Goal: Learn about a topic

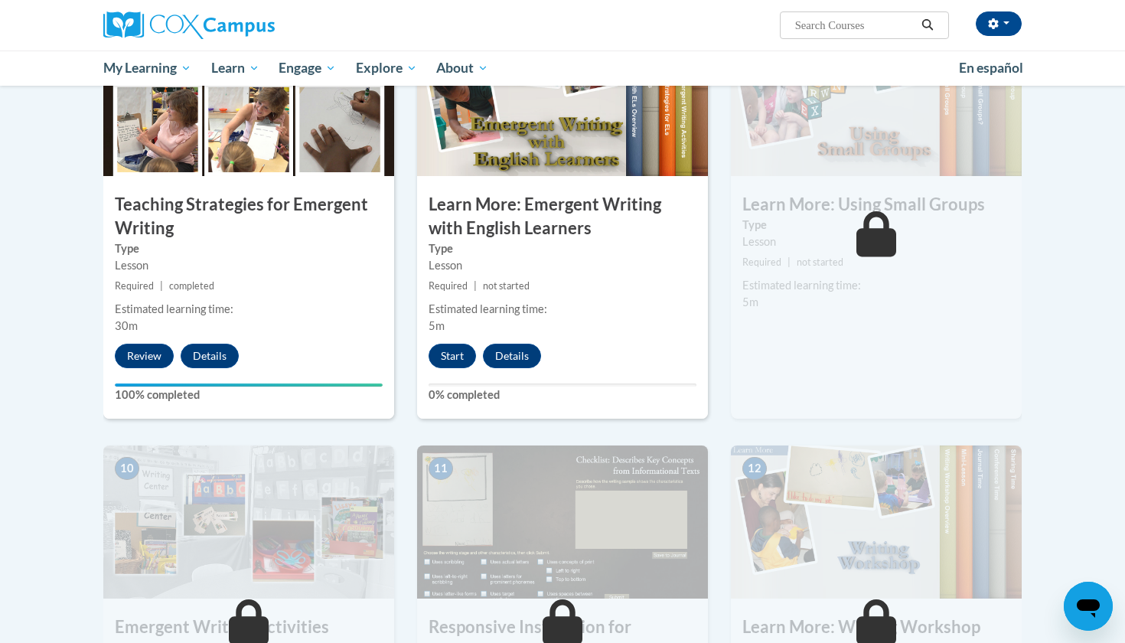
scroll to position [1220, 0]
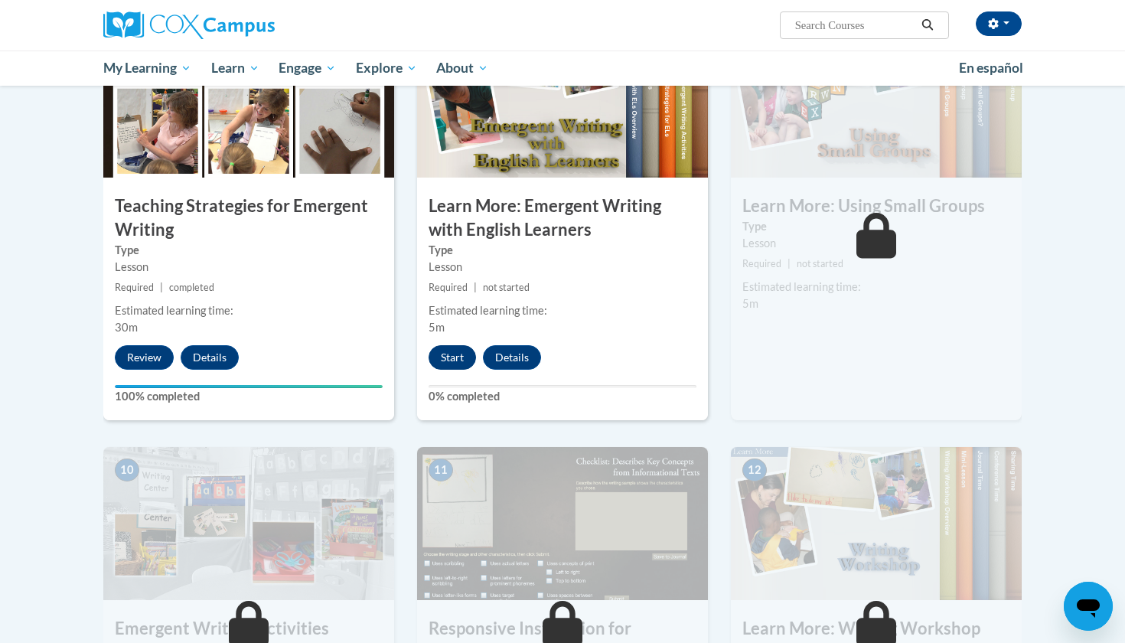
click at [455, 345] on button "Start" at bounding box center [452, 357] width 47 height 24
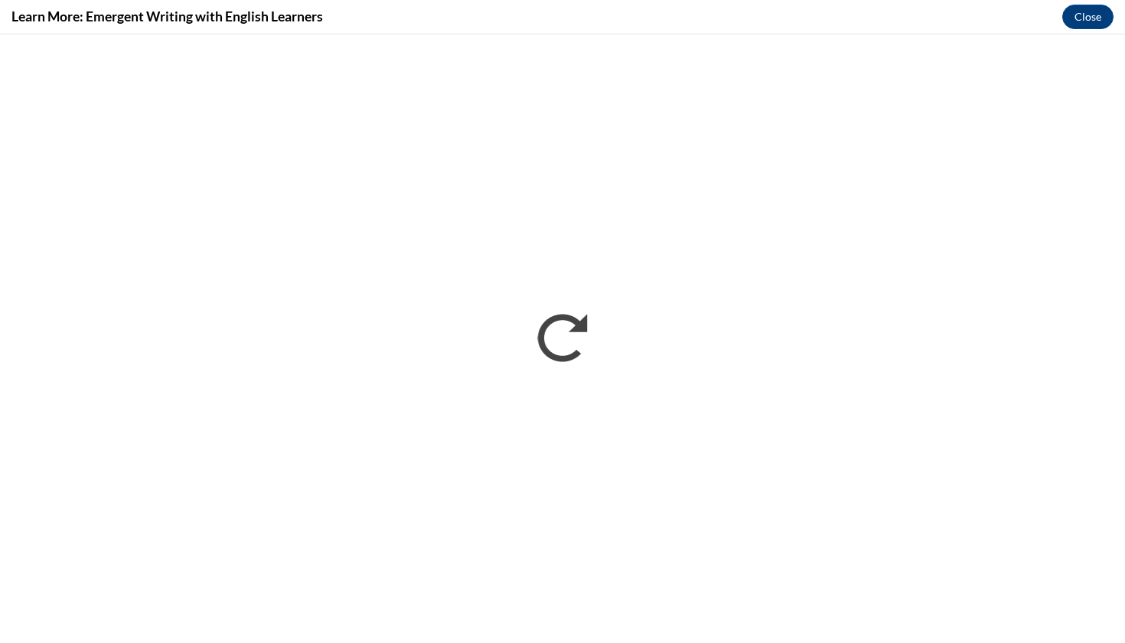
scroll to position [0, 0]
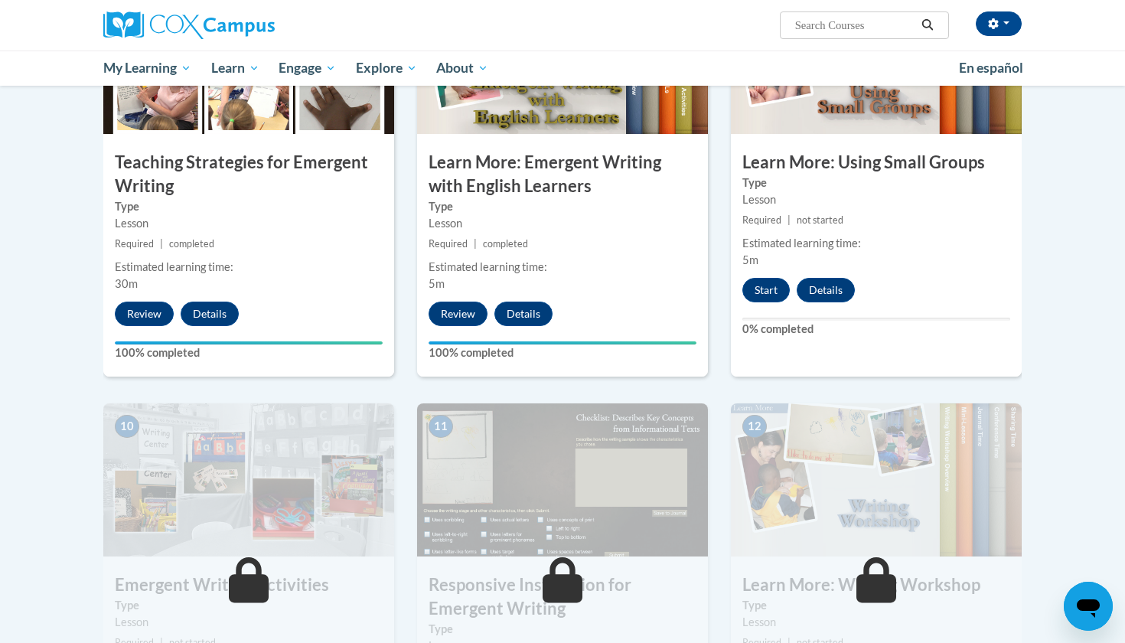
scroll to position [1261, 0]
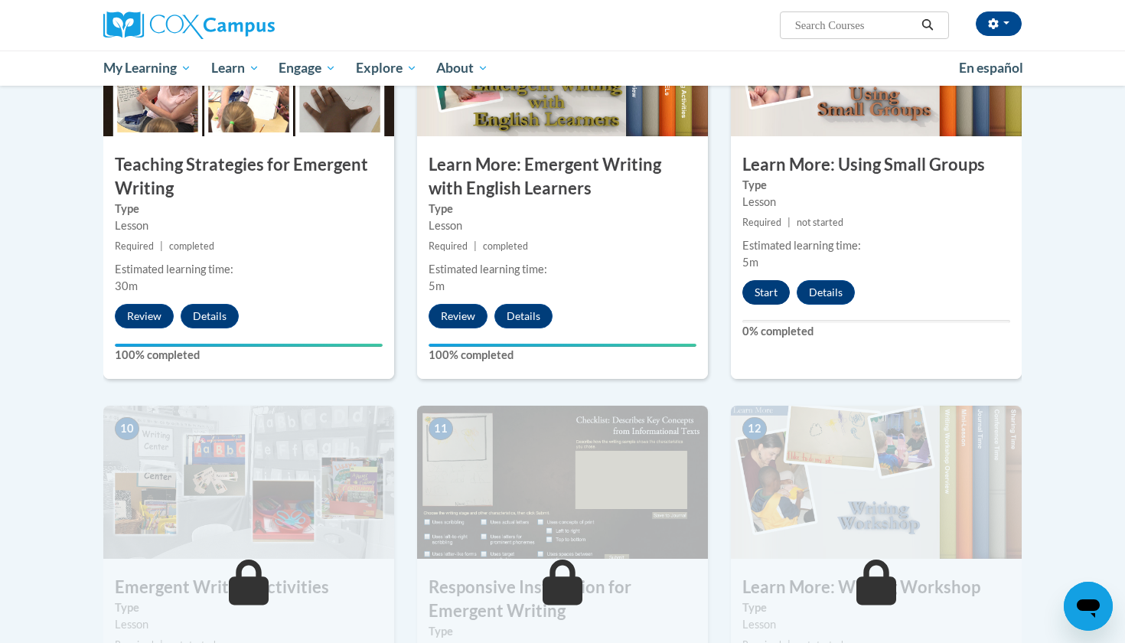
click at [752, 280] on button "Start" at bounding box center [765, 292] width 47 height 24
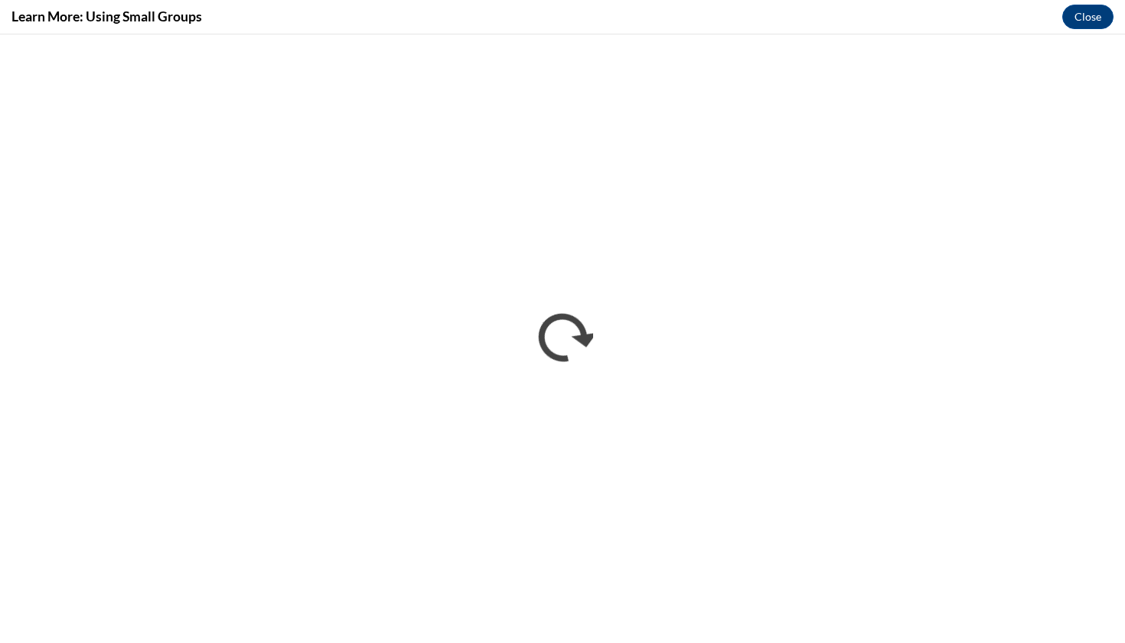
scroll to position [0, 0]
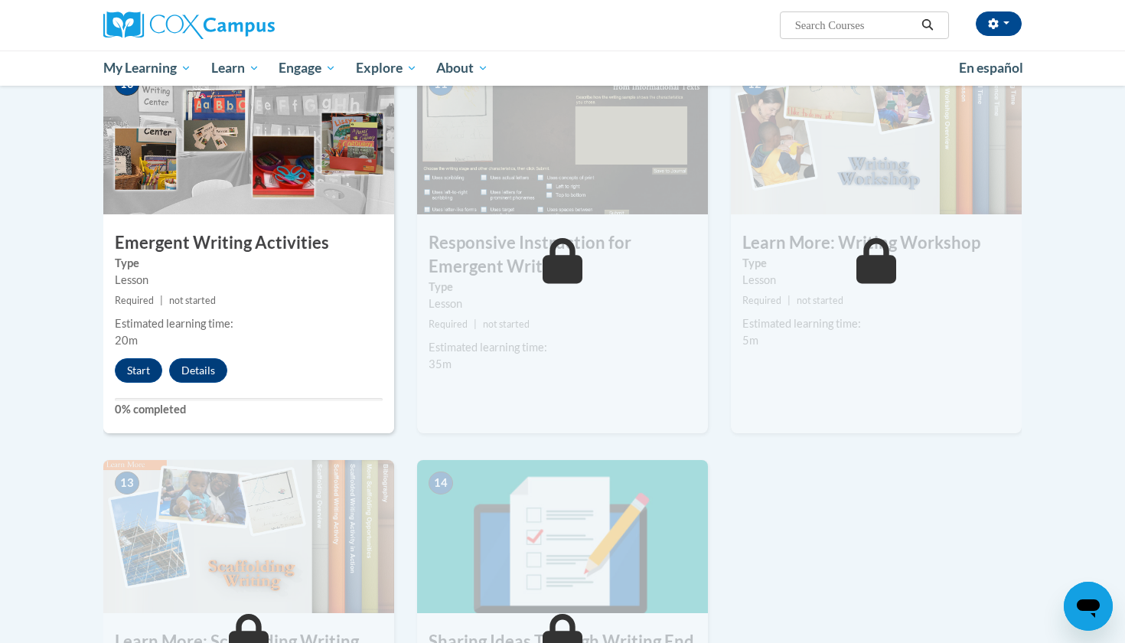
scroll to position [1577, 0]
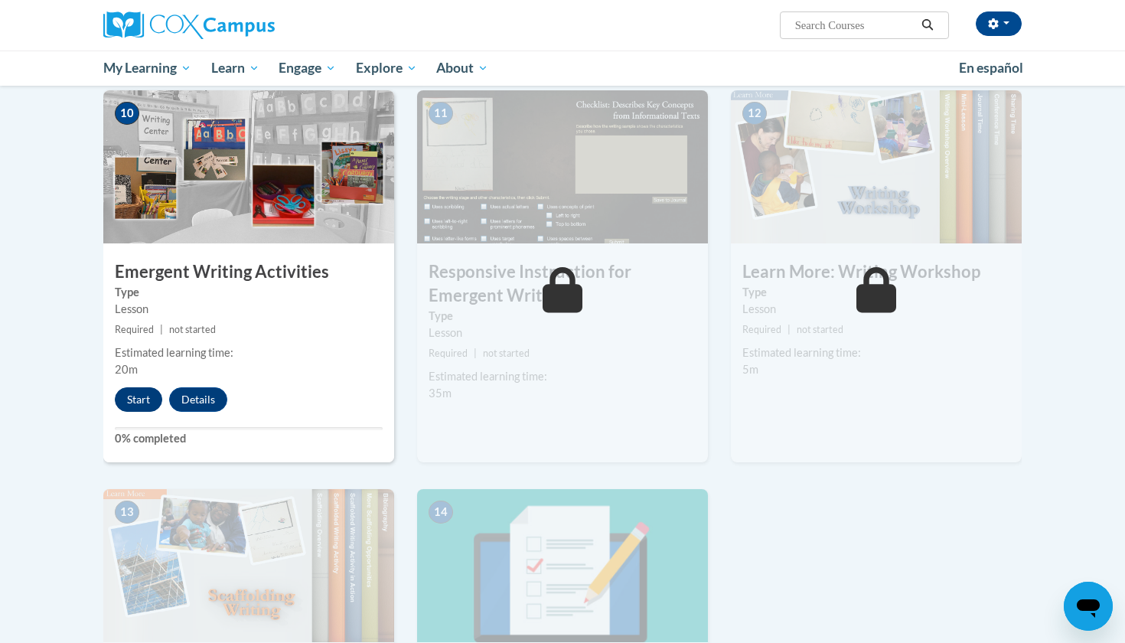
click at [135, 387] on button "Start" at bounding box center [138, 399] width 47 height 24
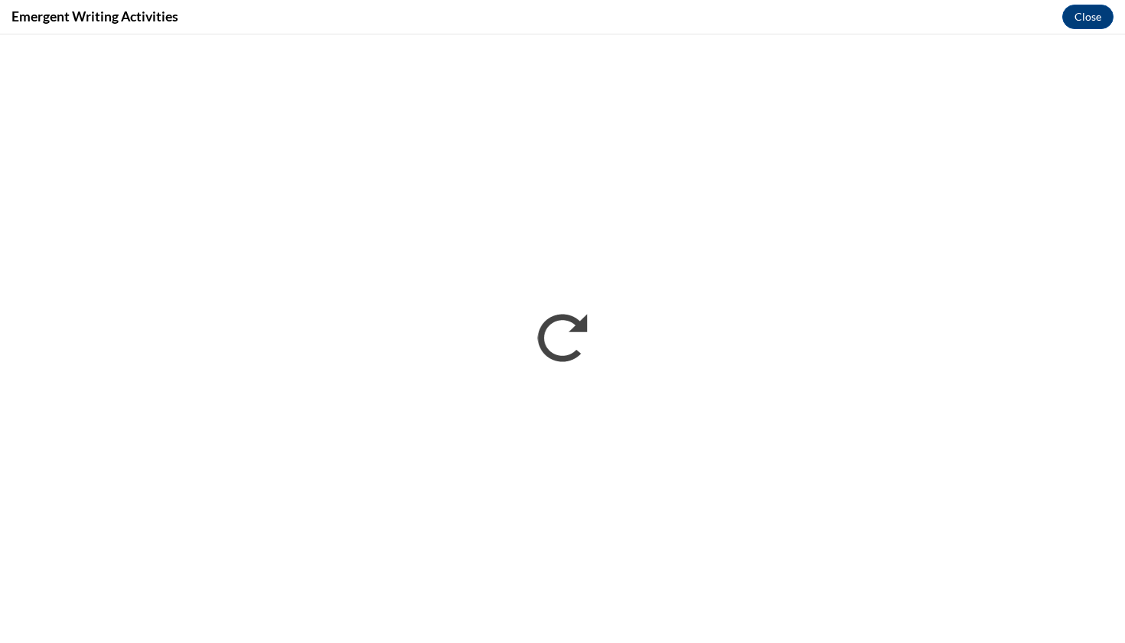
scroll to position [0, 0]
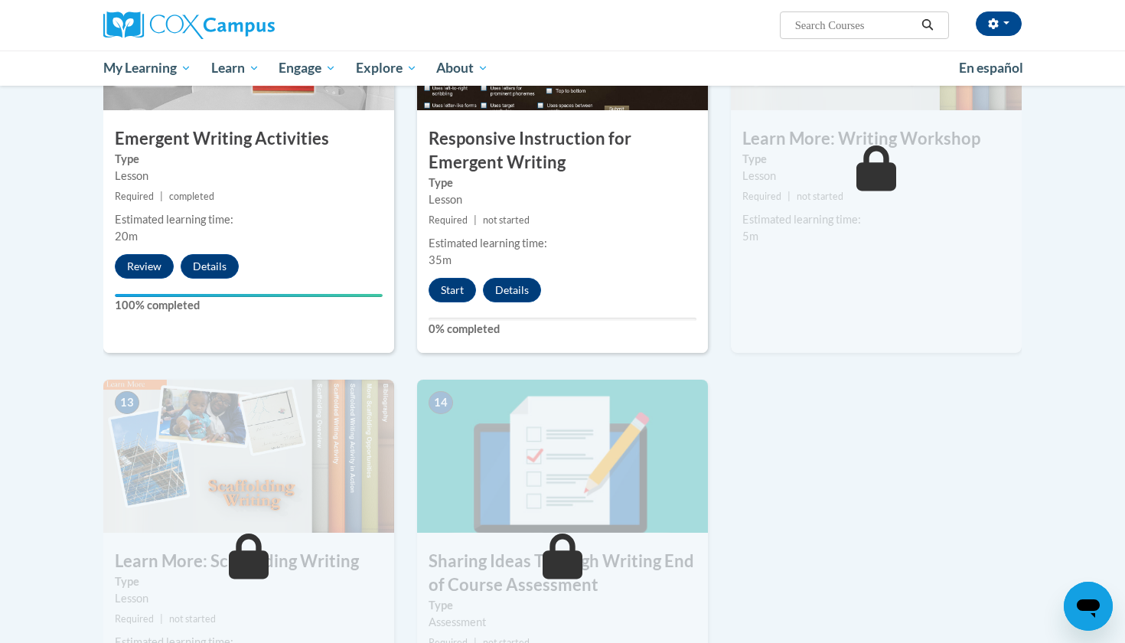
scroll to position [1716, 0]
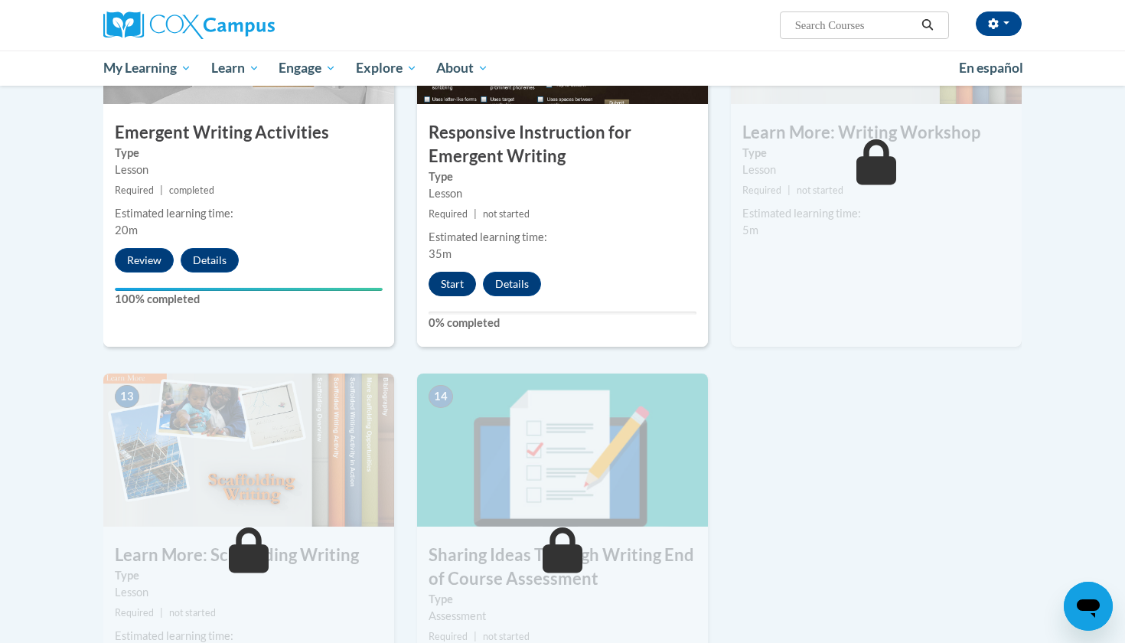
click at [464, 272] on button "Start" at bounding box center [452, 284] width 47 height 24
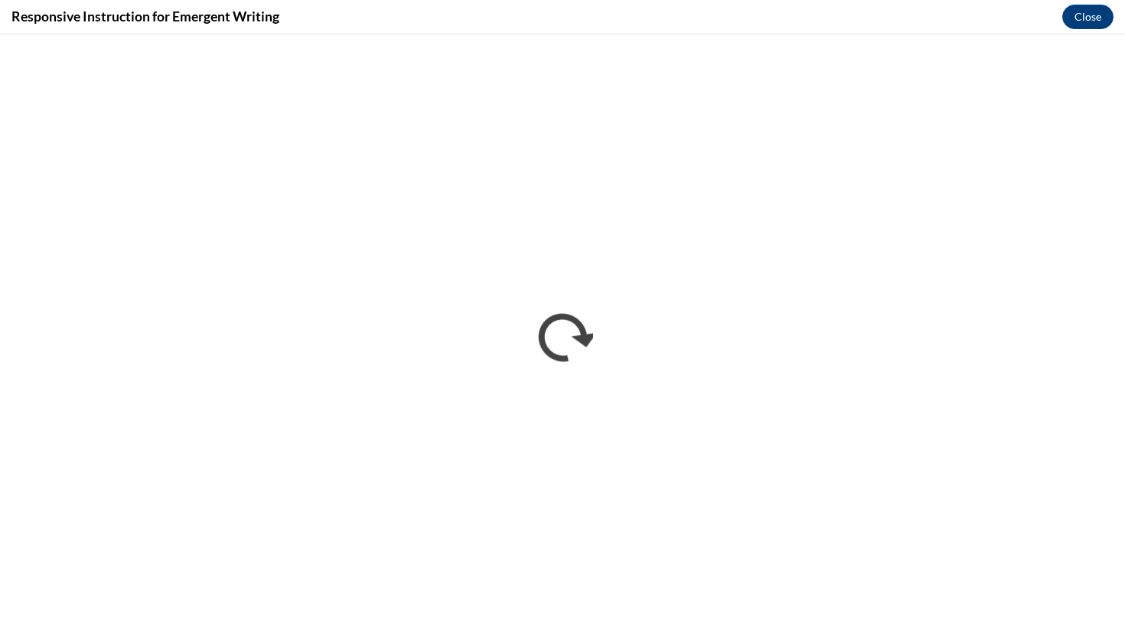
scroll to position [0, 0]
